Goal: Task Accomplishment & Management: Manage account settings

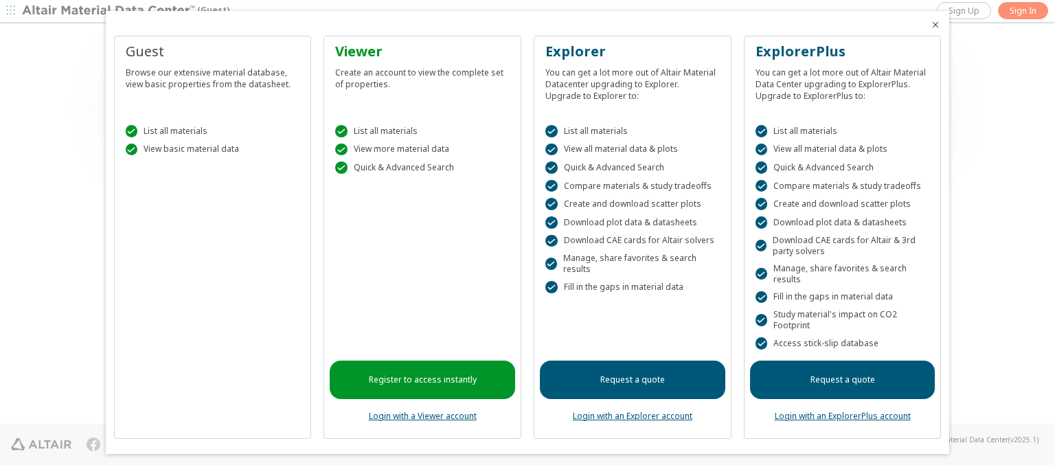
click at [930, 25] on icon "Close" at bounding box center [935, 24] width 11 height 11
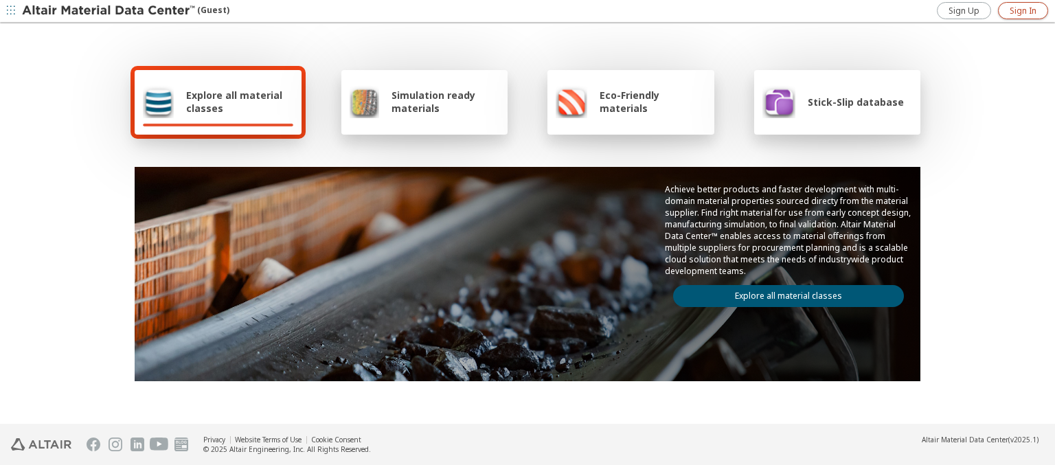
click at [1022, 10] on span "Sign In" at bounding box center [1022, 10] width 27 height 11
click at [109, 11] on img at bounding box center [109, 11] width 175 height 14
click at [234, 102] on span "Explore all material classes" at bounding box center [239, 102] width 107 height 26
click at [783, 292] on link "Explore all material classes" at bounding box center [788, 296] width 231 height 22
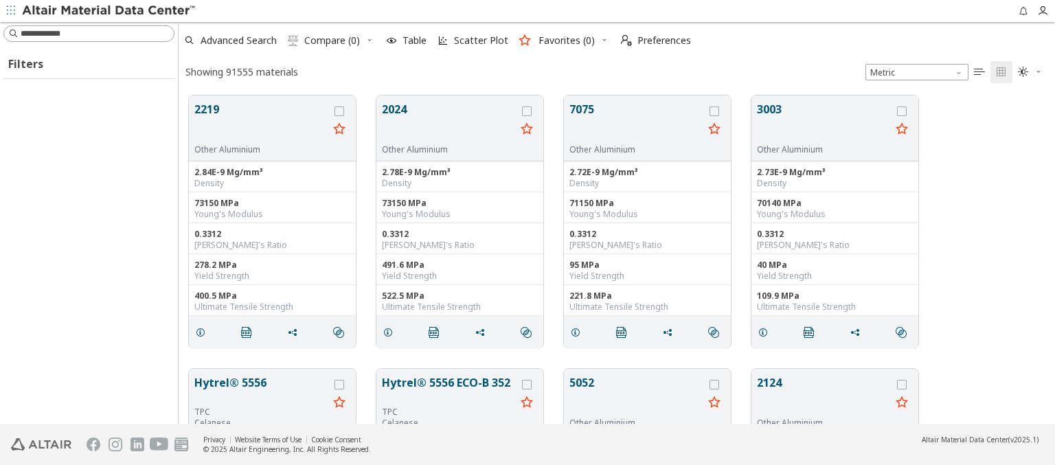
scroll to position [328, 865]
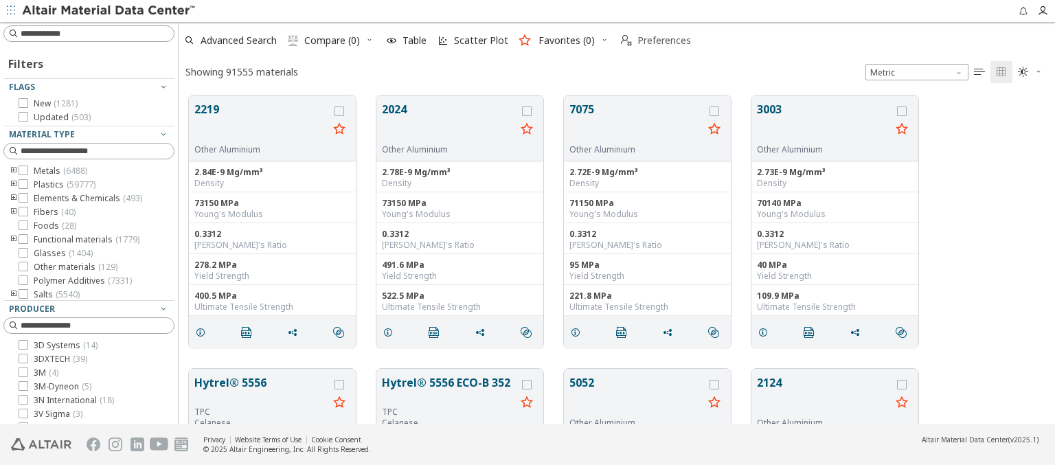
click at [652, 41] on span "Preferences" at bounding box center [664, 41] width 54 height 10
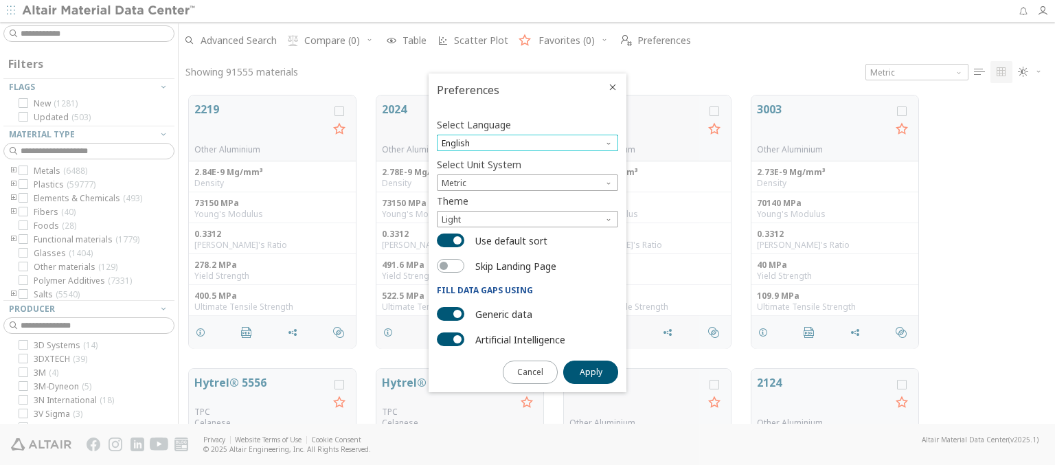
click at [527, 143] on span "English" at bounding box center [527, 143] width 181 height 16
click at [527, 176] on span "Deutsch" at bounding box center [527, 177] width 170 height 10
click at [590, 371] on span "Apply" at bounding box center [590, 372] width 23 height 11
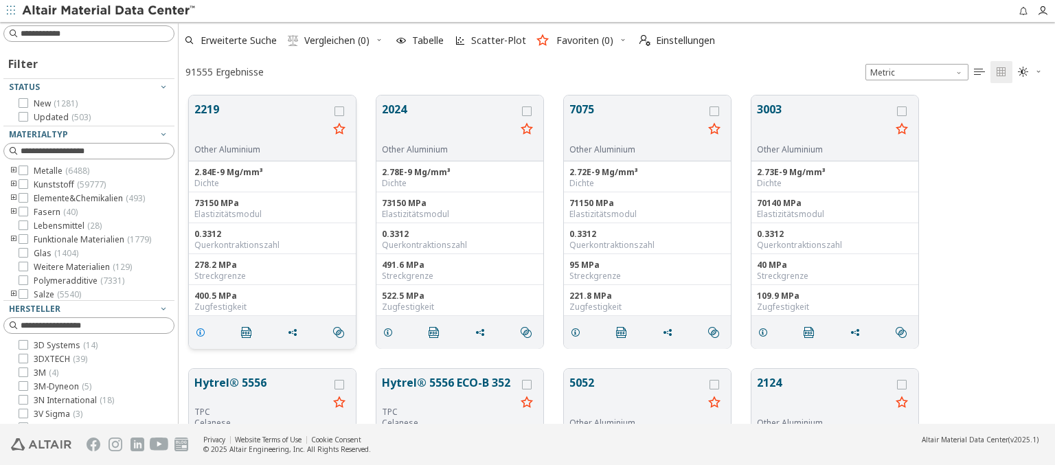
click at [203, 331] on icon "grid" at bounding box center [200, 332] width 11 height 11
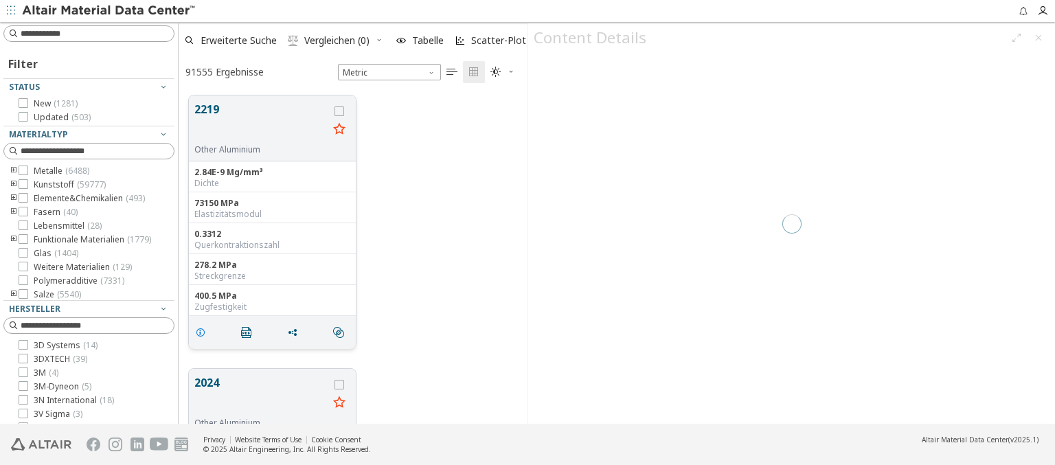
scroll to position [328, 338]
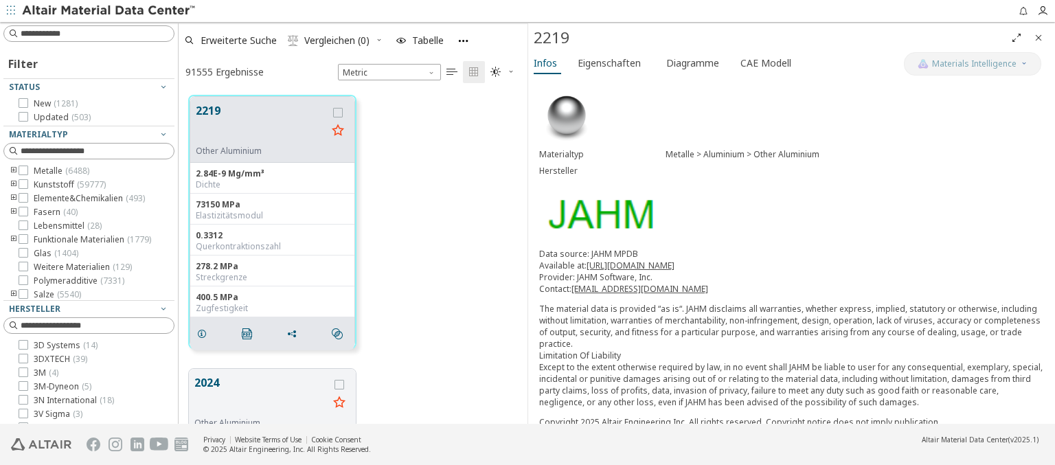
click at [1038, 37] on icon "Close" at bounding box center [1038, 37] width 11 height 11
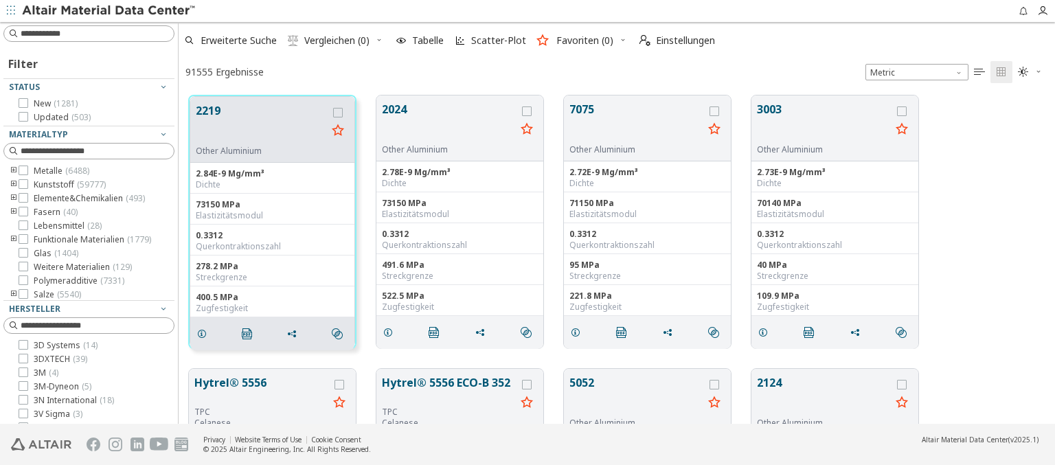
scroll to position [328, 865]
click at [676, 41] on span "Einstellungen" at bounding box center [685, 41] width 59 height 10
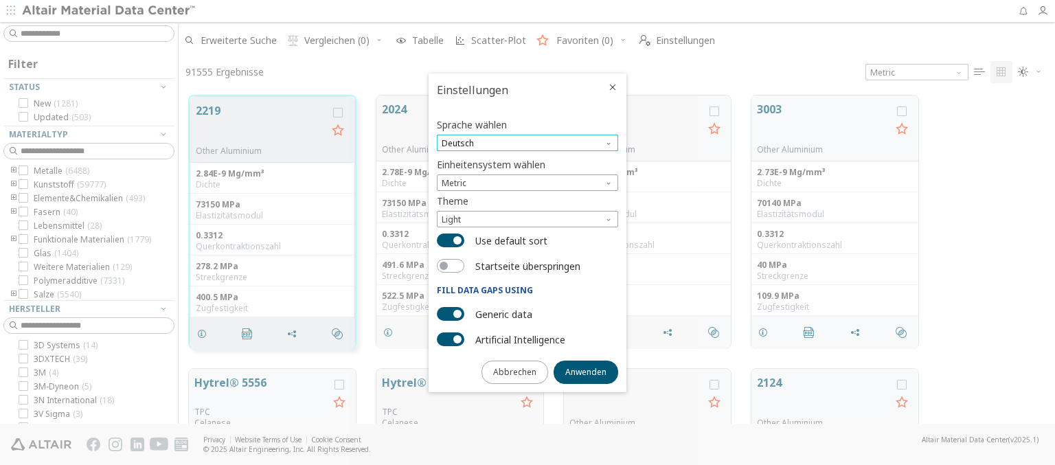
click at [527, 143] on span "Deutsch" at bounding box center [527, 143] width 181 height 16
click at [527, 160] on span "English" at bounding box center [527, 161] width 170 height 10
click at [586, 371] on span "Anwenden" at bounding box center [585, 372] width 41 height 11
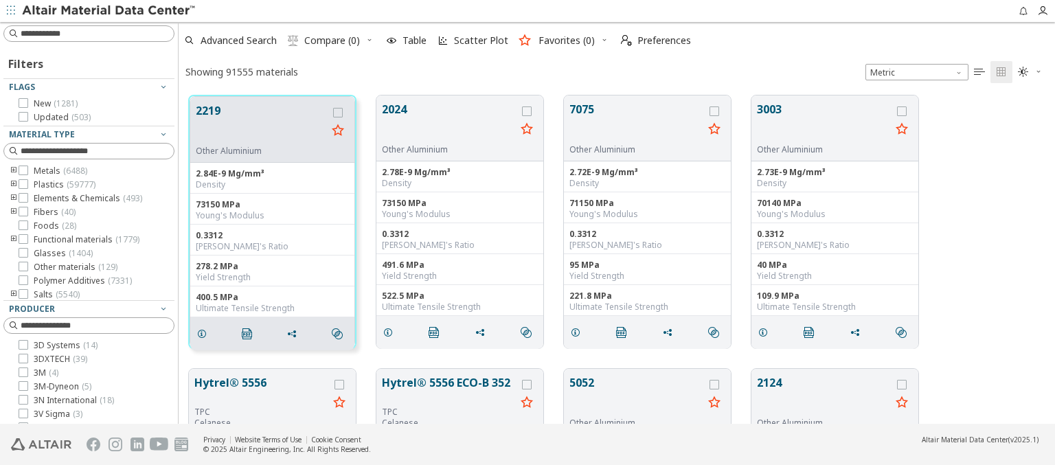
click at [109, 11] on img at bounding box center [109, 11] width 175 height 14
